Goal: Register for event/course

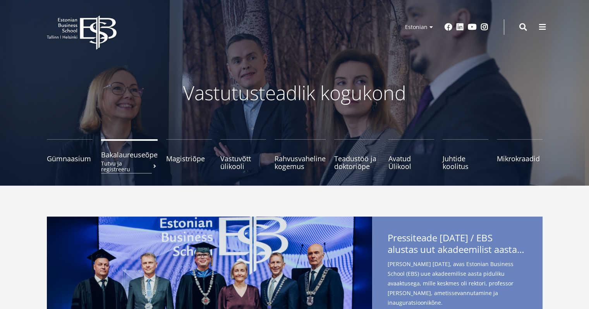
click at [111, 162] on small "Tutvu ja registreeru" at bounding box center [129, 167] width 57 height 12
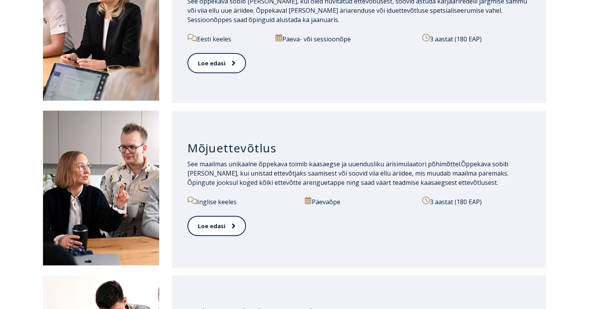
scroll to position [483, 0]
click at [201, 66] on link "Loe edasi" at bounding box center [216, 63] width 58 height 21
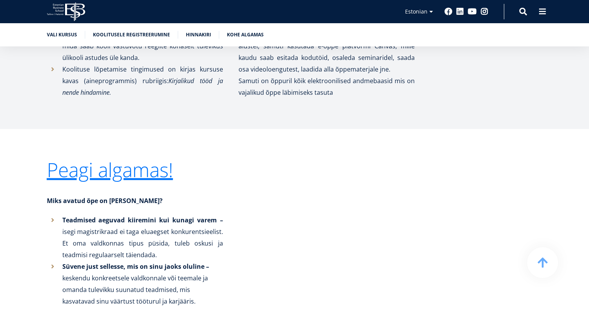
scroll to position [1580, 0]
click at [153, 167] on link "Peagi algamas!" at bounding box center [110, 169] width 126 height 19
